Goal: Task Accomplishment & Management: Manage account settings

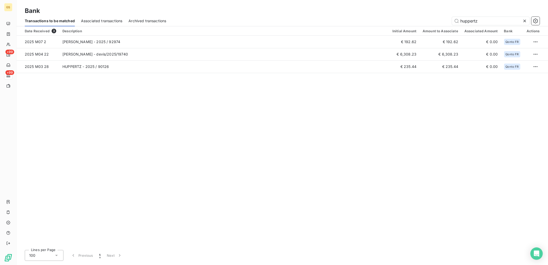
click at [524, 21] on icon at bounding box center [524, 20] width 5 height 5
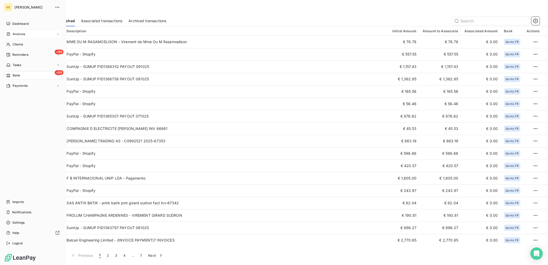
click at [13, 33] on span "Invoices" at bounding box center [19, 34] width 12 height 5
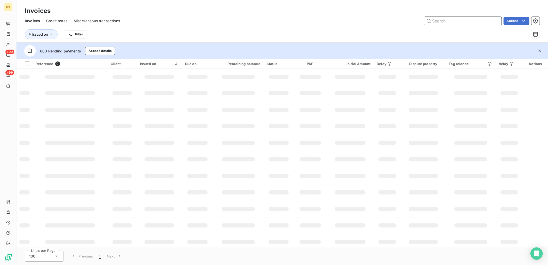
click at [449, 22] on input "text" at bounding box center [462, 21] width 77 height 8
paste input "92089"
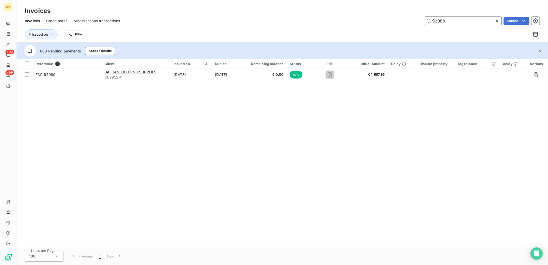
drag, startPoint x: 449, startPoint y: 22, endPoint x: 376, endPoint y: 19, distance: 72.2
click at [379, 20] on div "92089 Actions" at bounding box center [332, 21] width 413 height 8
paste input "215"
click at [318, 127] on div "Reference 1 Client Issued on Due on Remaining balance Status PDF Initial Amount…" at bounding box center [282, 153] width 531 height 188
drag, startPoint x: 449, startPoint y: 22, endPoint x: 368, endPoint y: 22, distance: 81.0
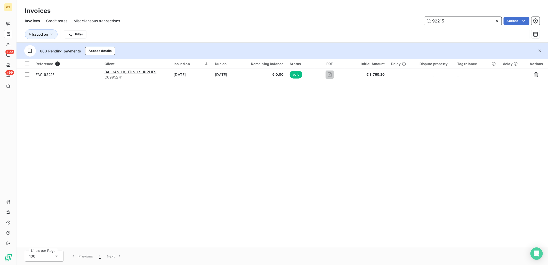
click at [371, 22] on div "92215 Actions" at bounding box center [332, 21] width 413 height 8
paste input "562"
type input "92562"
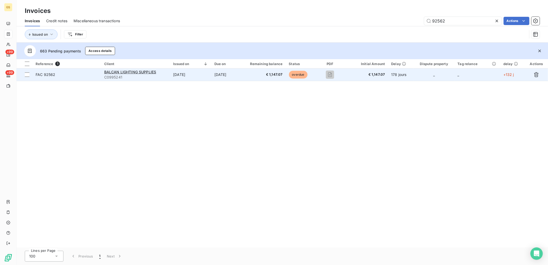
click at [236, 73] on td "[DATE]" at bounding box center [225, 74] width 28 height 12
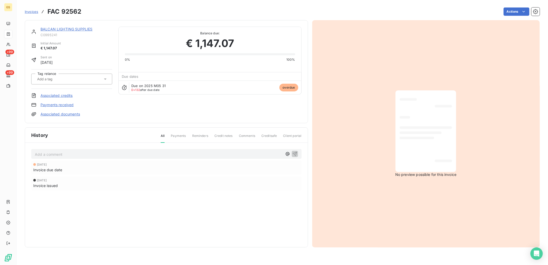
click at [65, 103] on link "Payments received" at bounding box center [56, 104] width 33 height 5
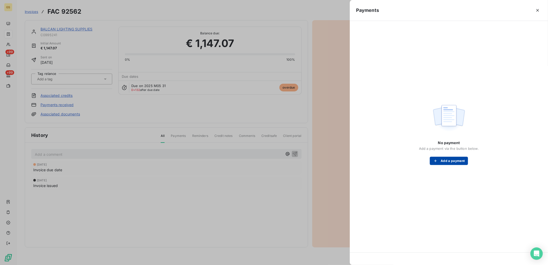
click at [445, 165] on button "Add a payment" at bounding box center [449, 161] width 38 height 8
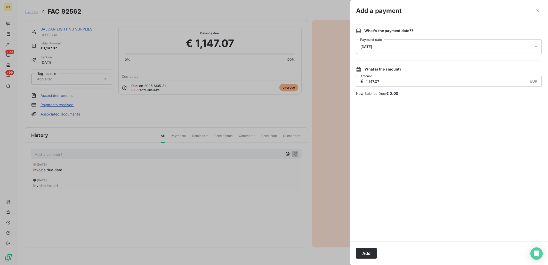
click at [416, 45] on div "[DATE]" at bounding box center [449, 46] width 186 height 14
click at [417, 70] on button "Go to previous month" at bounding box center [422, 69] width 10 height 10
click at [393, 130] on button "30" at bounding box center [391, 131] width 10 height 10
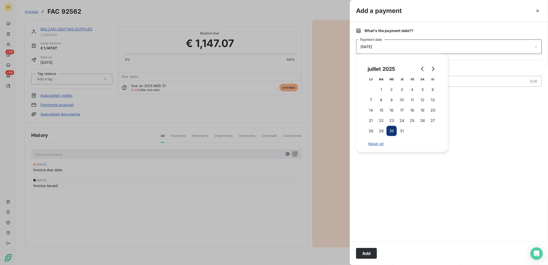
click at [449, 105] on div at bounding box center [449, 168] width 186 height 133
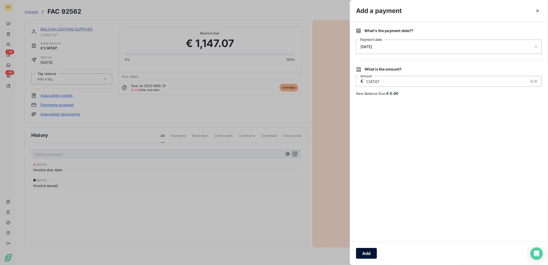
click at [372, 248] on button "Add" at bounding box center [366, 253] width 21 height 11
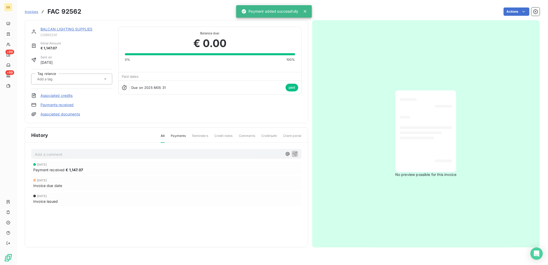
click at [66, 27] on link "BALCAN LIGHTING SUPPLIES" at bounding box center [66, 29] width 52 height 4
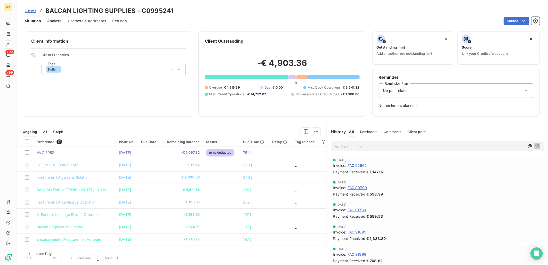
click at [44, 129] on span "All" at bounding box center [45, 131] width 4 height 4
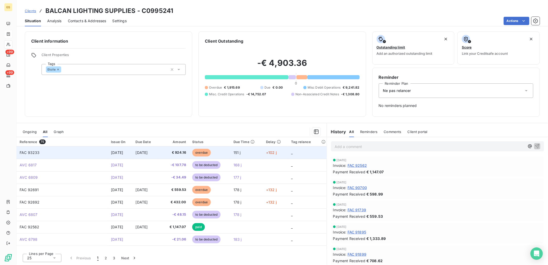
click at [148, 151] on span "[DATE]" at bounding box center [142, 152] width 12 height 4
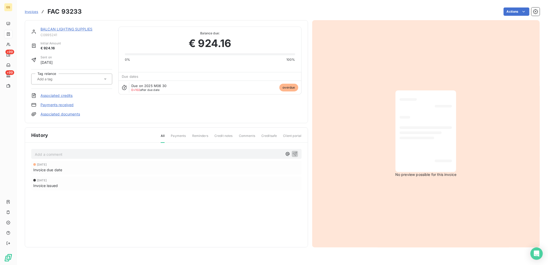
click at [66, 94] on link "Associated credits" at bounding box center [56, 95] width 32 height 5
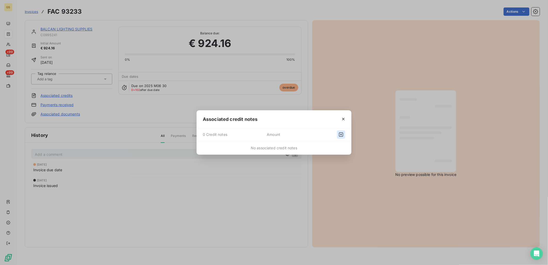
click at [341, 130] on button "button" at bounding box center [341, 134] width 8 height 8
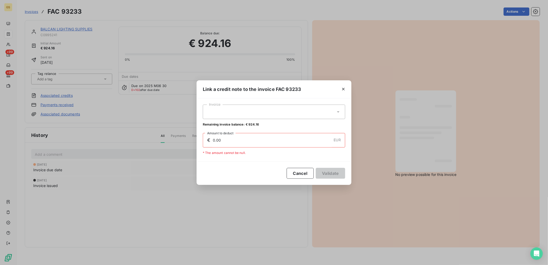
click at [259, 118] on div at bounding box center [274, 111] width 142 height 14
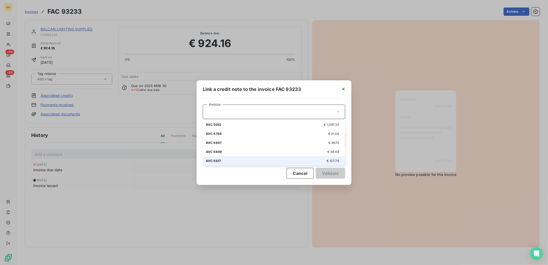
click at [261, 157] on li "AVC 6817 € 107.78" at bounding box center [274, 160] width 142 height 9
type input "107.78"
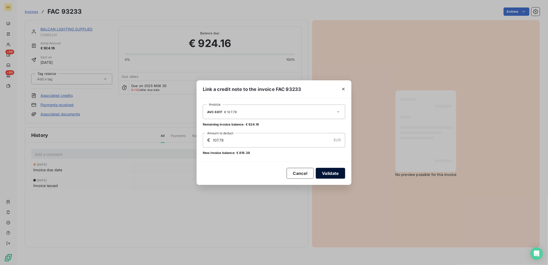
click at [331, 172] on button "Validate" at bounding box center [330, 173] width 29 height 11
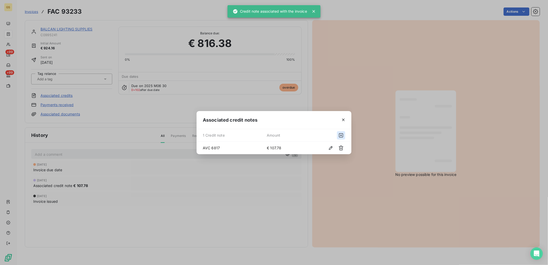
click at [342, 136] on icon "button" at bounding box center [340, 135] width 5 height 5
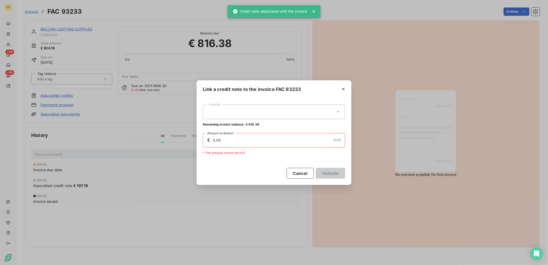
click at [271, 108] on div at bounding box center [274, 111] width 142 height 14
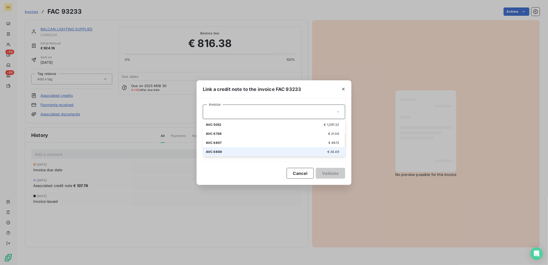
click at [259, 148] on li "AVC 6809 € 34.49" at bounding box center [274, 151] width 142 height 9
type input "34.49"
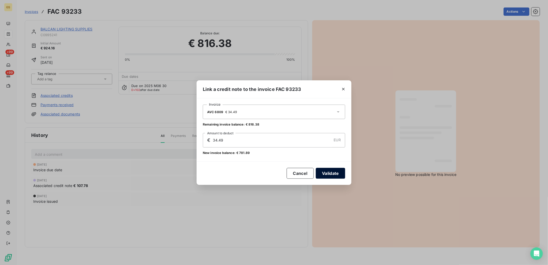
click at [323, 172] on button "Validate" at bounding box center [330, 173] width 29 height 11
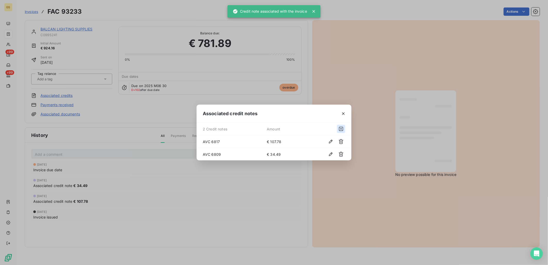
click at [338, 127] on icon "button" at bounding box center [340, 128] width 5 height 5
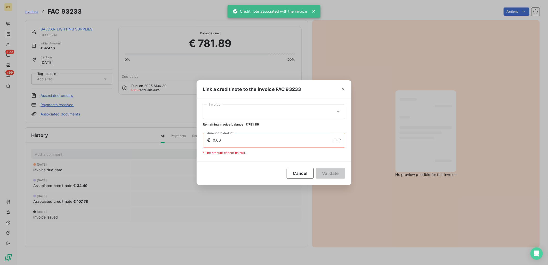
click at [284, 112] on div at bounding box center [274, 111] width 142 height 14
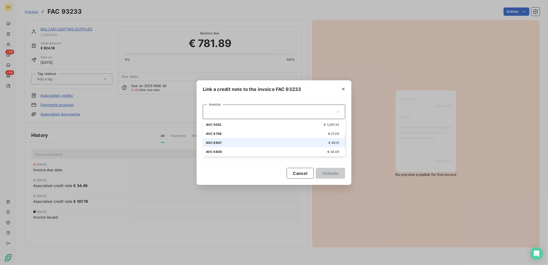
click at [266, 143] on div "AVC 6807 € 48.15" at bounding box center [274, 142] width 136 height 5
type input "48.15"
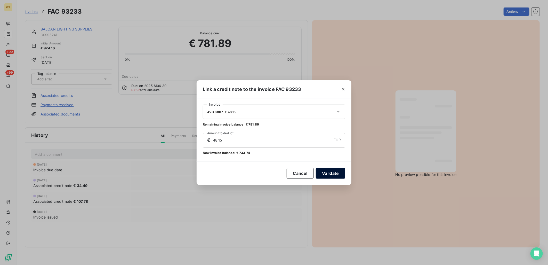
click at [326, 171] on button "Validate" at bounding box center [330, 173] width 29 height 11
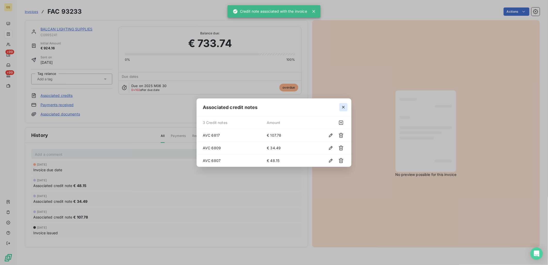
click at [342, 106] on icon "button" at bounding box center [343, 107] width 3 height 3
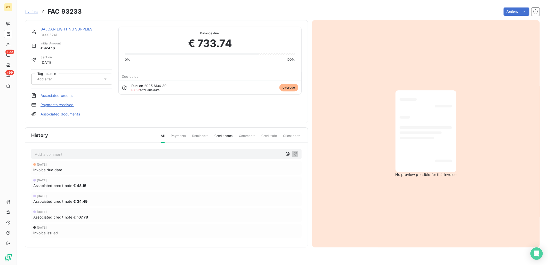
click at [64, 103] on link "Payments received" at bounding box center [56, 104] width 33 height 5
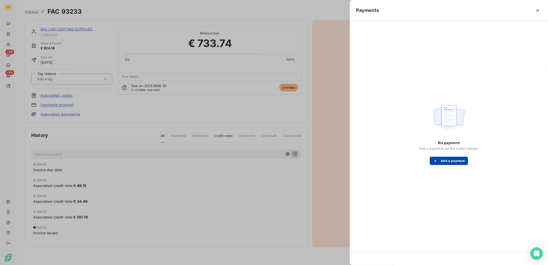
click at [445, 158] on button "Add a payment" at bounding box center [449, 161] width 38 height 8
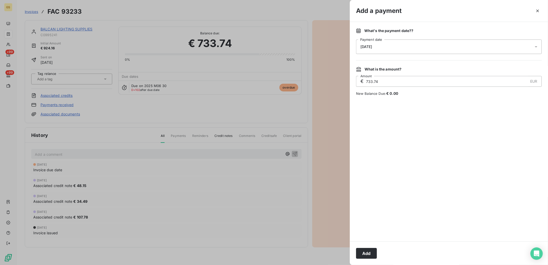
click at [413, 44] on div "[DATE]" at bounding box center [449, 46] width 186 height 14
click at [424, 68] on icon "Go to previous month" at bounding box center [422, 69] width 4 height 4
click at [394, 128] on button "30" at bounding box center [391, 131] width 10 height 10
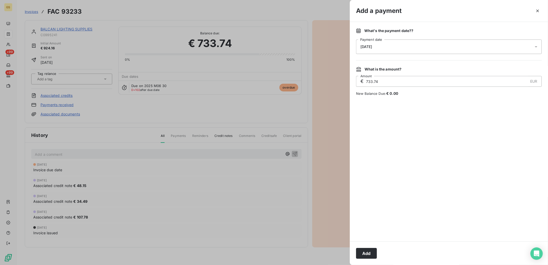
click at [478, 110] on div at bounding box center [449, 168] width 186 height 133
click at [442, 74] on div "What is the amount? € 733.74 EUR Amount New Balance Due: € 0.00" at bounding box center [449, 81] width 186 height 29
click at [369, 249] on button "Add" at bounding box center [366, 253] width 21 height 11
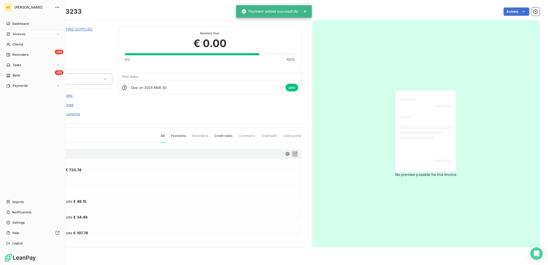
click at [24, 34] on span "Invoices" at bounding box center [19, 34] width 12 height 5
click at [21, 32] on span "Invoices" at bounding box center [19, 34] width 12 height 5
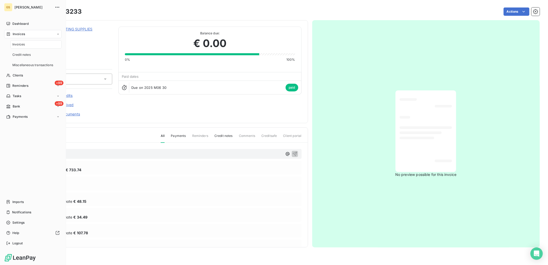
click at [20, 44] on span "Invoices" at bounding box center [18, 44] width 12 height 5
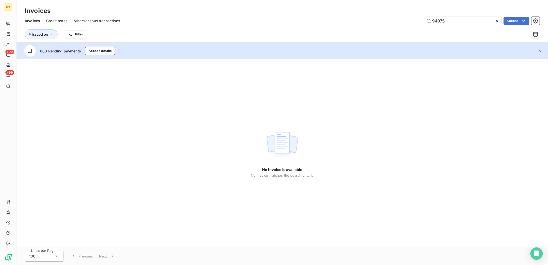
click at [271, 95] on div "No invoice is available No invoice matches the search criteria" at bounding box center [282, 153] width 531 height 188
click at [449, 21] on input "94075" at bounding box center [462, 21] width 77 height 8
paste input "0700"
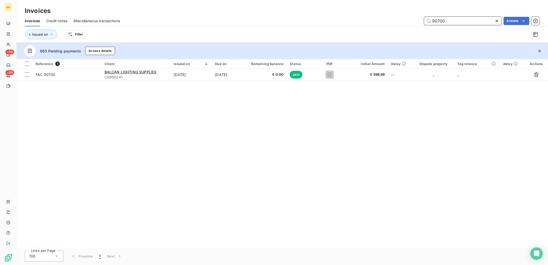
paste input "1739"
paste input "89"
paste input "4"
paste input "5"
type input "91895"
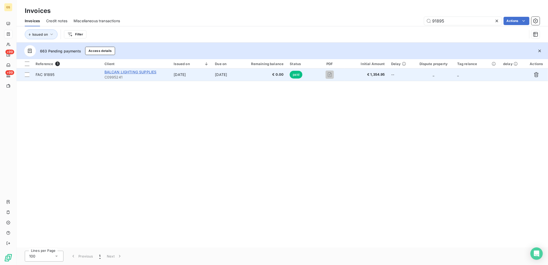
click at [132, 71] on span "BALCAN LIGHTING SUPPLIES" at bounding box center [130, 72] width 52 height 4
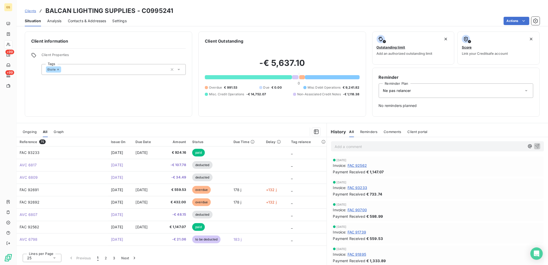
drag, startPoint x: 132, startPoint y: 71, endPoint x: 277, endPoint y: 93, distance: 146.6
click at [277, 93] on div "Overdue € 991.53 Due € 0.00 Misc Debit Operations € 9,241.82 Misc. Credit Opera…" at bounding box center [282, 90] width 154 height 11
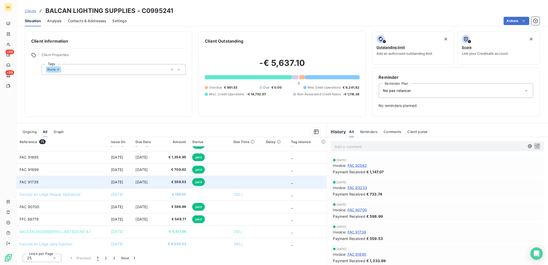
scroll to position [207, 0]
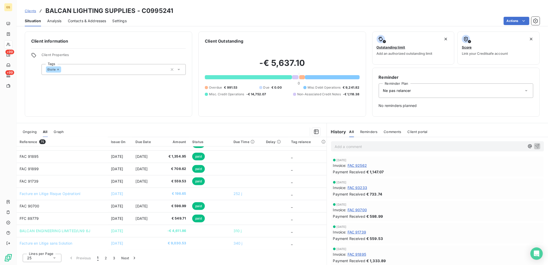
click at [33, 131] on span "Ongoing" at bounding box center [30, 131] width 14 height 4
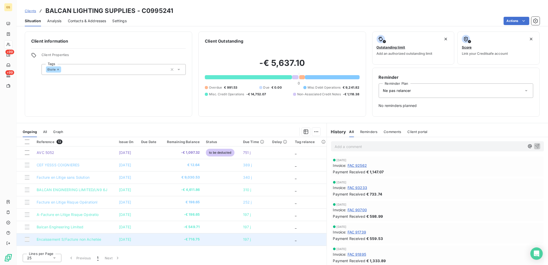
scroll to position [58, 0]
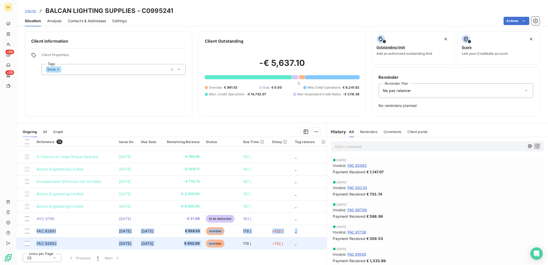
copy tbody "FAC 92691 [DATE] [DATE] € 559.53 overdue 178 j +132 j _ FAC 92692 [DATE] [DATE]…"
drag, startPoint x: 31, startPoint y: 230, endPoint x: 219, endPoint y: 241, distance: 188.3
click at [219, 241] on tbody "AVC 5052 [DATE] -€ 1,097.32 to be deducted 751 j _ CEF YESSS COIGNIERES [DATE] …" at bounding box center [172, 168] width 310 height 161
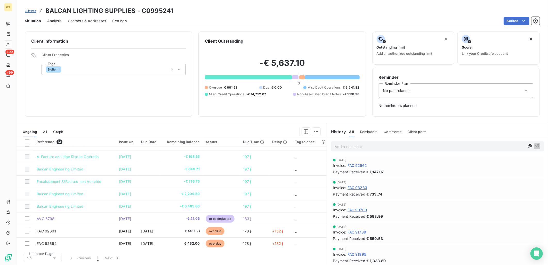
drag, startPoint x: 219, startPoint y: 241, endPoint x: 224, endPoint y: 127, distance: 114.3
click at [224, 127] on div at bounding box center [194, 131] width 251 height 8
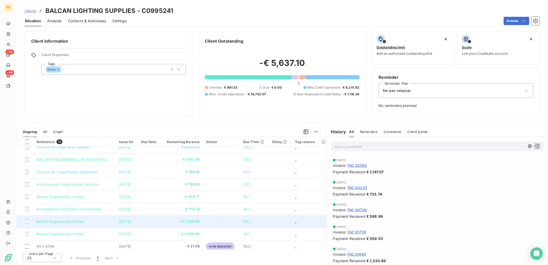
scroll to position [0, 0]
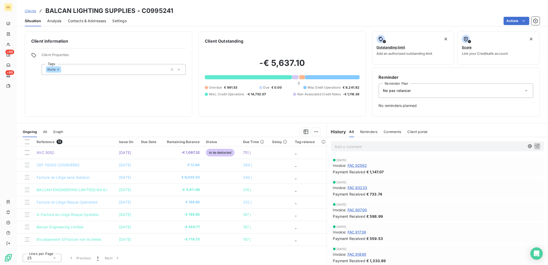
click at [46, 132] on span "All" at bounding box center [45, 131] width 4 height 4
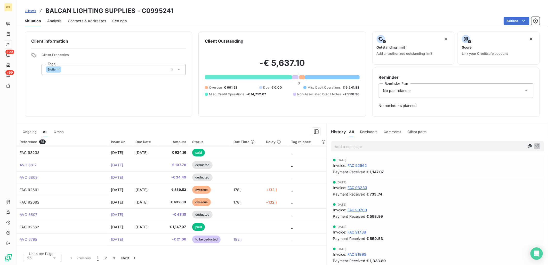
click at [211, 103] on div "-€ 5,637.10 0 Overdue € 991.53 Due € 0.00 Misc Debit Operations € 9,241.82 Misc…" at bounding box center [282, 77] width 154 height 66
